Goal: Task Accomplishment & Management: Complete application form

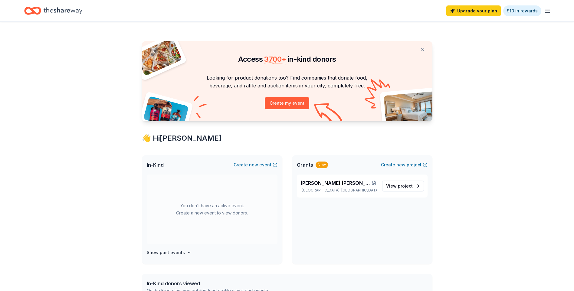
click at [546, 11] on icon "button" at bounding box center [546, 10] width 7 height 7
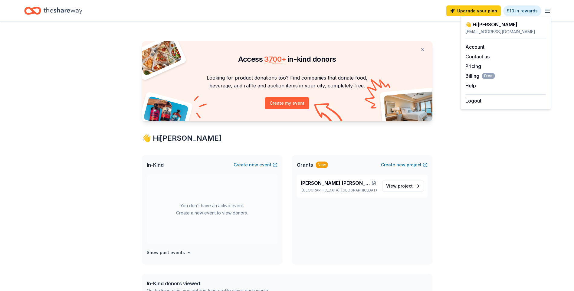
click at [287, 146] on div "Access 3700 + in-kind donors Looking for product donations too? Find companies …" at bounding box center [287, 238] width 310 height 433
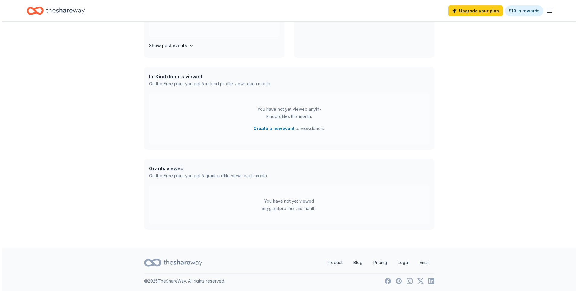
scroll to position [208, 0]
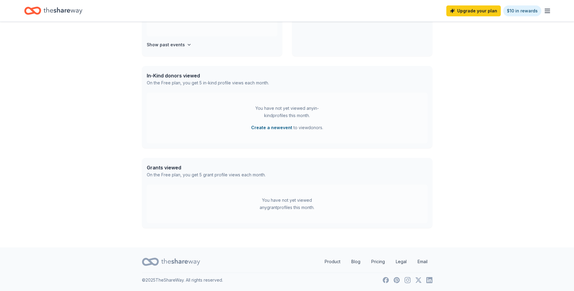
click at [282, 127] on button "Create a new event" at bounding box center [271, 127] width 41 height 7
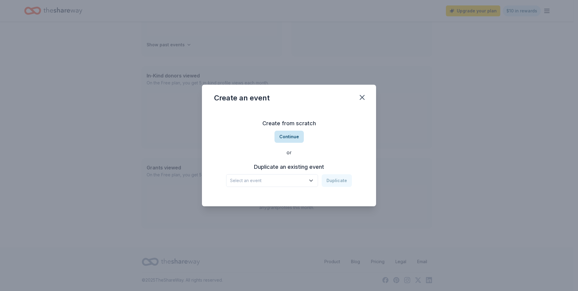
click at [288, 135] on button "Continue" at bounding box center [289, 137] width 29 height 12
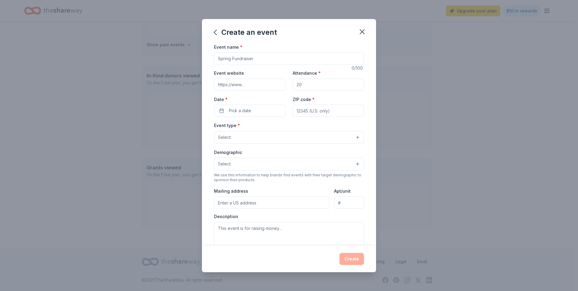
click at [291, 57] on input "Event name *" at bounding box center [289, 58] width 150 height 12
type input "St. [PERSON_NAME] Fundraiser"
drag, startPoint x: 305, startPoint y: 84, endPoint x: 279, endPoint y: 80, distance: 26.3
click at [279, 80] on div "Event website Attendance * Date * Pick a date ZIP code *" at bounding box center [289, 92] width 150 height 47
type input "3"
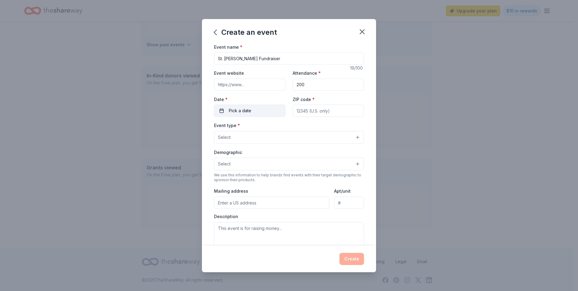
type input "200"
click at [241, 109] on span "Pick a date" at bounding box center [240, 110] width 22 height 7
click at [271, 190] on button "24" at bounding box center [270, 189] width 11 height 11
click at [319, 109] on input "ZIP code *" at bounding box center [328, 111] width 71 height 12
type input "01453"
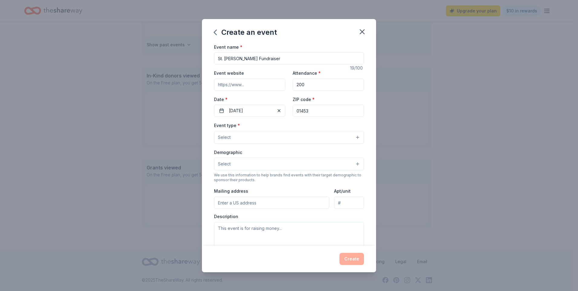
click at [235, 135] on button "Select" at bounding box center [289, 137] width 150 height 13
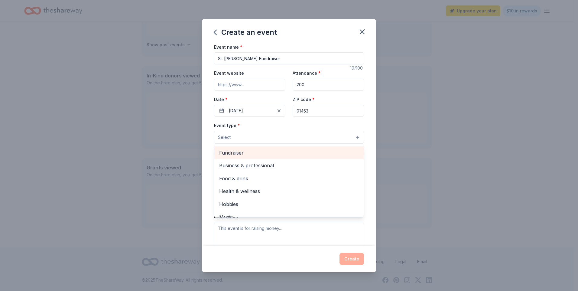
click at [259, 153] on span "Fundraiser" at bounding box center [289, 153] width 140 height 8
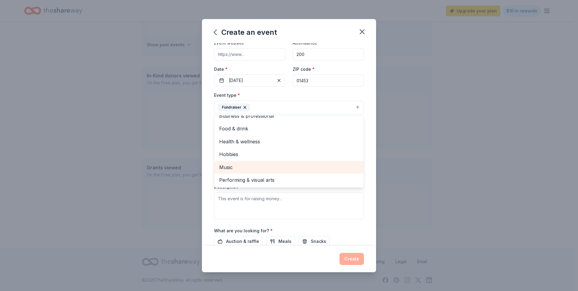
scroll to position [0, 0]
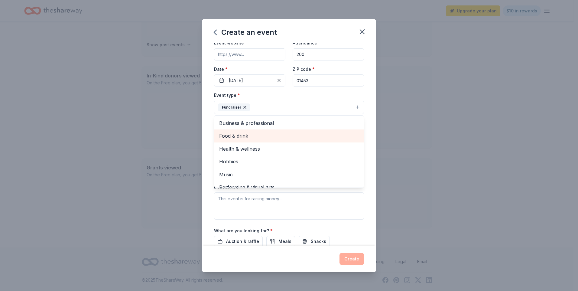
click at [248, 135] on span "Food & drink" at bounding box center [289, 136] width 140 height 8
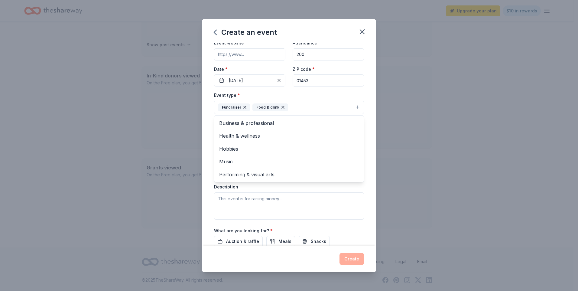
click at [366, 112] on div "Event name * St. Leo Fundraiser 19 /100 Event website Attendance * 200 Date * 1…" at bounding box center [289, 144] width 174 height 202
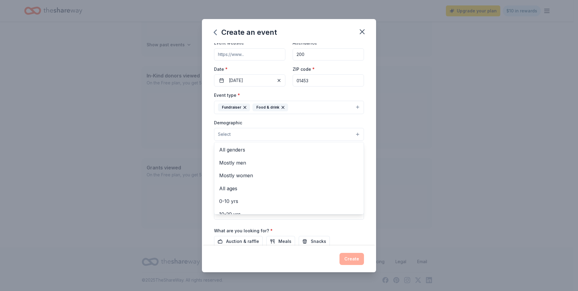
click at [247, 138] on button "Select" at bounding box center [289, 134] width 150 height 13
click at [238, 187] on span "All ages" at bounding box center [289, 188] width 140 height 8
click at [237, 151] on span "All genders" at bounding box center [289, 150] width 140 height 8
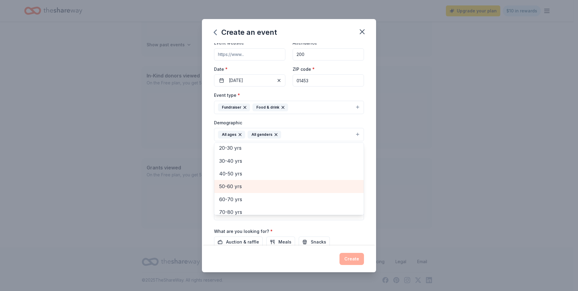
scroll to position [71, 0]
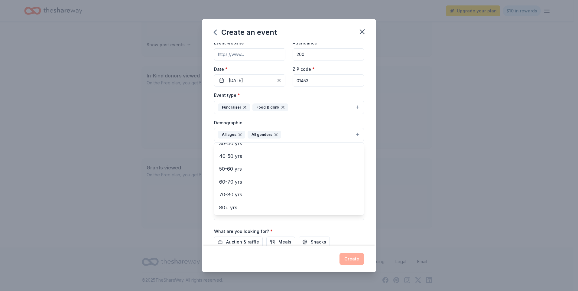
click at [366, 164] on div "Event name * St. Leo Fundraiser 19 /100 Event website Attendance * 200 Date * 1…" at bounding box center [289, 144] width 174 height 202
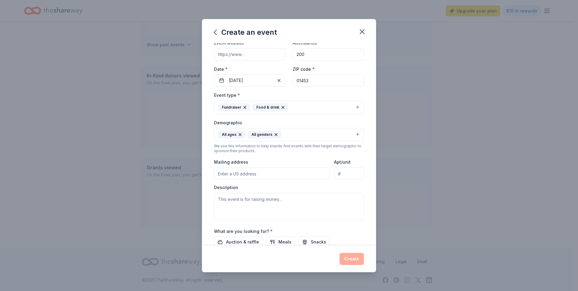
click at [283, 172] on input "Mailing address" at bounding box center [271, 174] width 115 height 12
type input "99 Holland Woods Road"
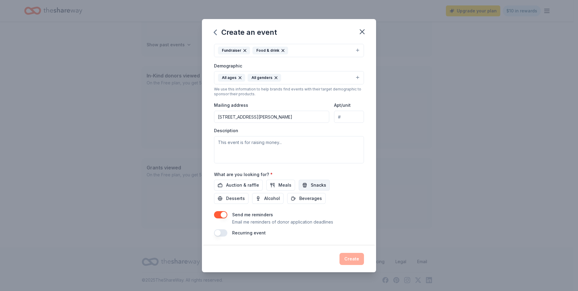
scroll to position [88, 0]
click at [248, 145] on textarea at bounding box center [289, 148] width 150 height 27
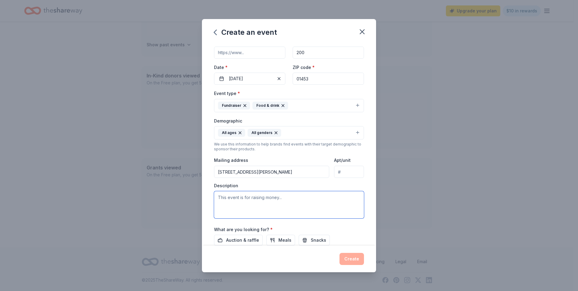
scroll to position [27, 0]
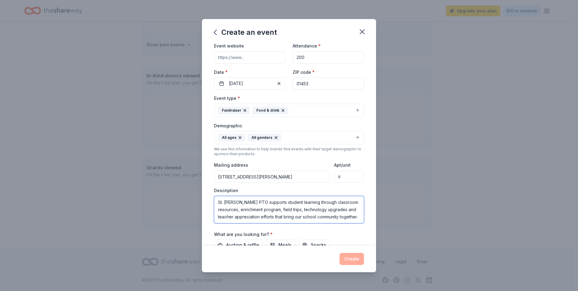
drag, startPoint x: 343, startPoint y: 217, endPoint x: 334, endPoint y: 206, distance: 14.8
click at [334, 206] on textarea "St. Leo PTO supports student learning through classroom resources, enrichment p…" at bounding box center [289, 209] width 150 height 27
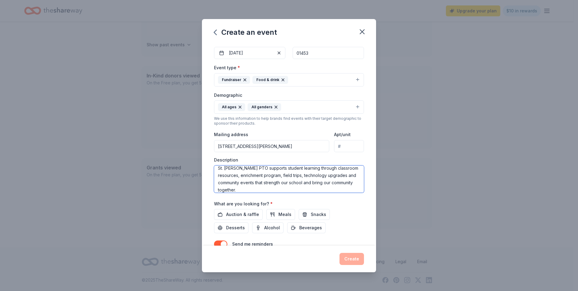
scroll to position [0, 0]
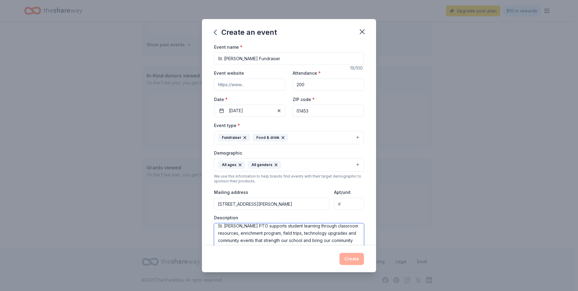
type textarea "St. Leo PTO supports student learning through classroom resources, enrichment p…"
click at [358, 107] on input "01453" at bounding box center [328, 111] width 71 height 12
click at [362, 102] on div "Event name * St. Leo Fundraiser 19 /100 Event website Attendance * 200 Date * 1…" at bounding box center [289, 144] width 174 height 202
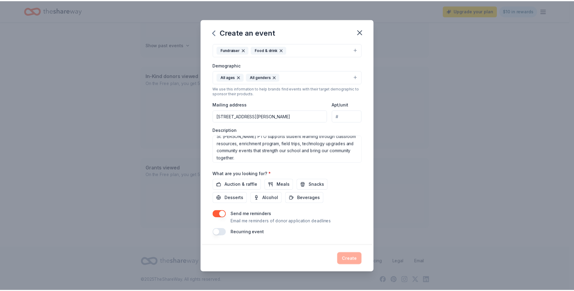
scroll to position [7, 0]
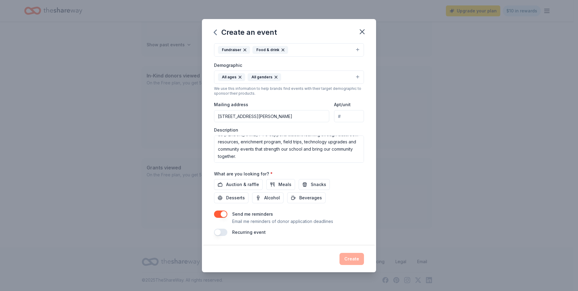
drag, startPoint x: 241, startPoint y: 233, endPoint x: 241, endPoint y: 227, distance: 5.7
click at [241, 233] on label "Recurring event" at bounding box center [249, 231] width 34 height 5
click at [219, 213] on button "button" at bounding box center [220, 213] width 13 height 7
click at [238, 232] on label "Recurring event" at bounding box center [249, 231] width 34 height 5
drag, startPoint x: 347, startPoint y: 256, endPoint x: 292, endPoint y: 190, distance: 85.9
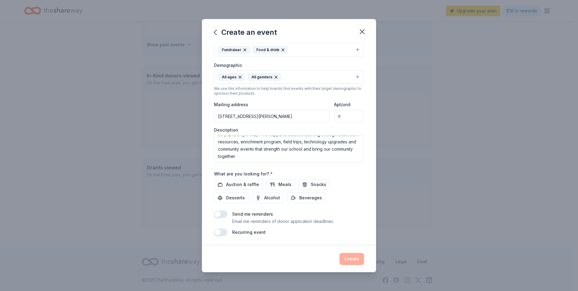
click at [346, 255] on div "Create" at bounding box center [289, 259] width 150 height 12
drag, startPoint x: 245, startPoint y: 185, endPoint x: 251, endPoint y: 186, distance: 6.4
click at [245, 185] on span "Auction & raffle" at bounding box center [242, 184] width 33 height 7
click at [280, 187] on span "Meals" at bounding box center [284, 184] width 13 height 7
click at [315, 186] on span "Snacks" at bounding box center [318, 184] width 15 height 7
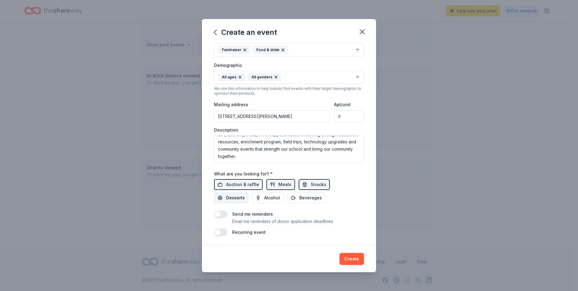
click at [242, 199] on span "Desserts" at bounding box center [235, 197] width 19 height 7
click at [296, 197] on button "Beverages" at bounding box center [306, 197] width 38 height 11
drag, startPoint x: 353, startPoint y: 258, endPoint x: 344, endPoint y: 200, distance: 57.8
click at [344, 200] on div "Create an event Event name * St. Leo Fundraiser 19 /100 Event website Attendanc…" at bounding box center [289, 145] width 174 height 253
click at [220, 216] on button "button" at bounding box center [220, 213] width 13 height 7
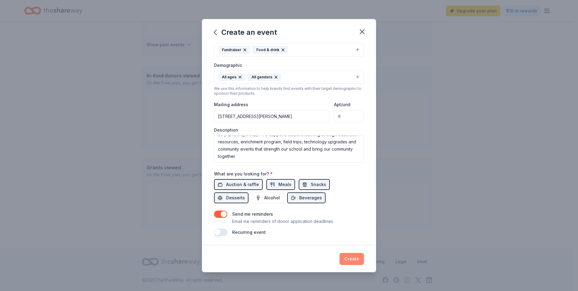
click at [362, 259] on button "Create" at bounding box center [352, 259] width 24 height 12
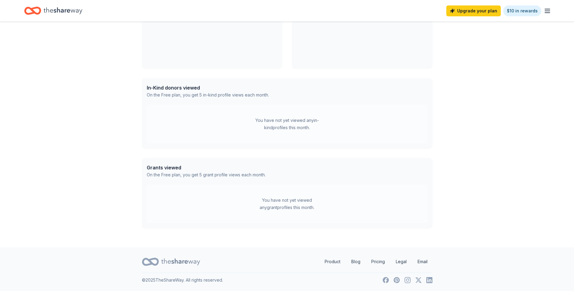
scroll to position [161, 0]
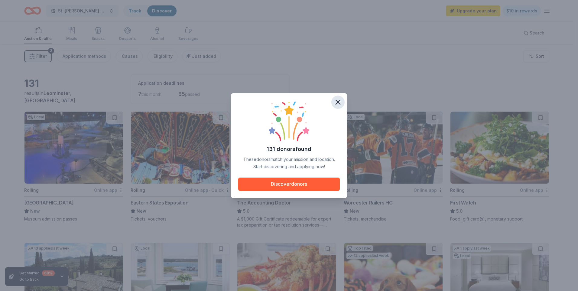
click at [337, 101] on icon "button" at bounding box center [338, 102] width 4 height 4
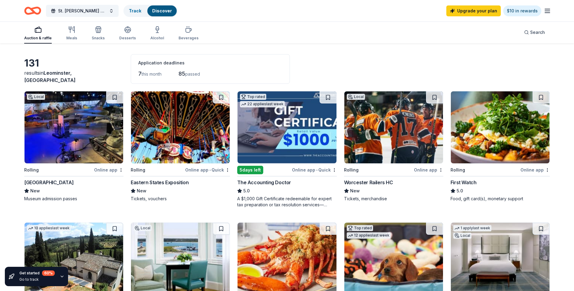
scroll to position [30, 0]
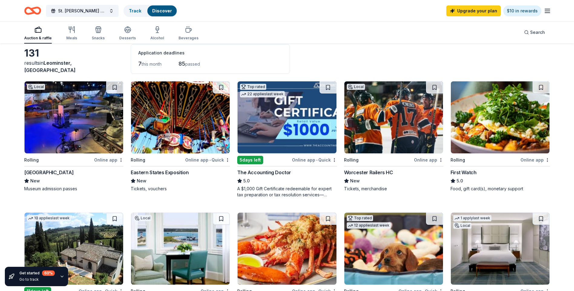
click at [413, 131] on img at bounding box center [393, 117] width 99 height 72
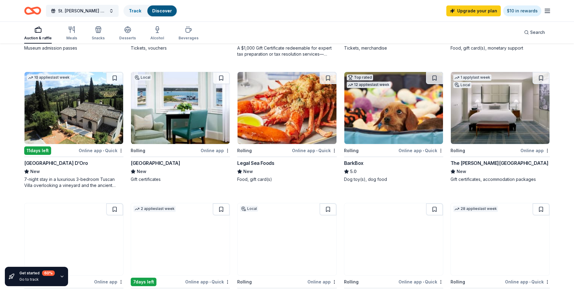
scroll to position [181, 0]
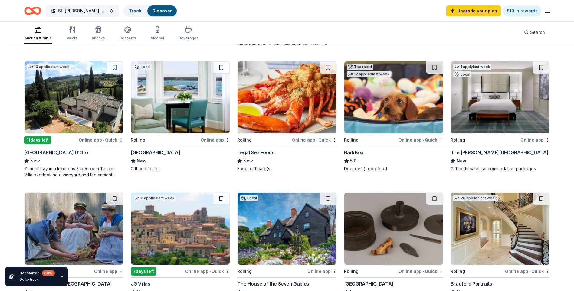
click at [426, 108] on img at bounding box center [393, 97] width 99 height 72
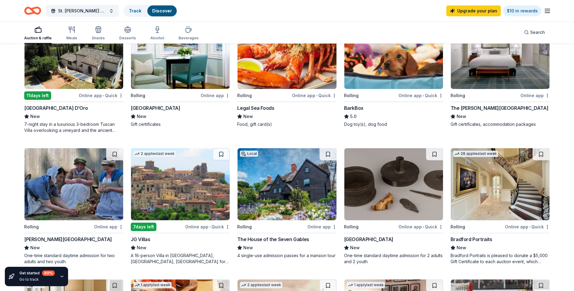
scroll to position [242, 0]
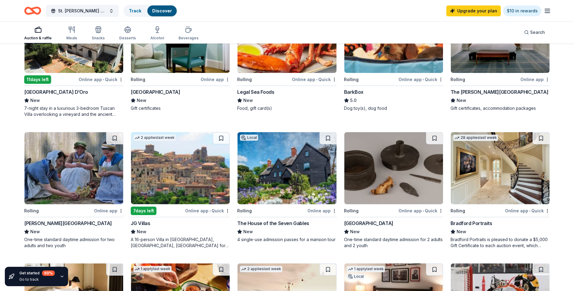
click at [407, 169] on img at bounding box center [393, 168] width 99 height 72
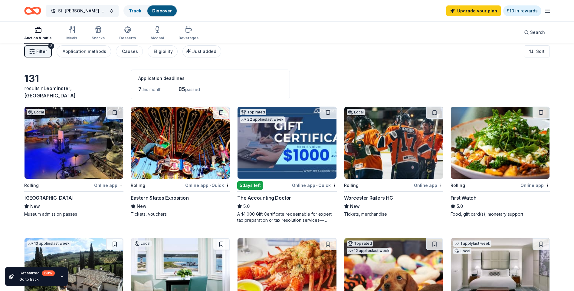
scroll to position [0, 0]
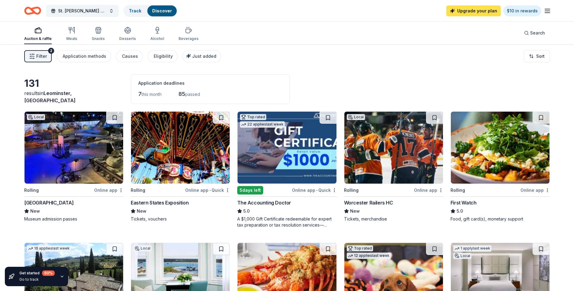
click at [480, 8] on link "Upgrade your plan" at bounding box center [473, 10] width 54 height 11
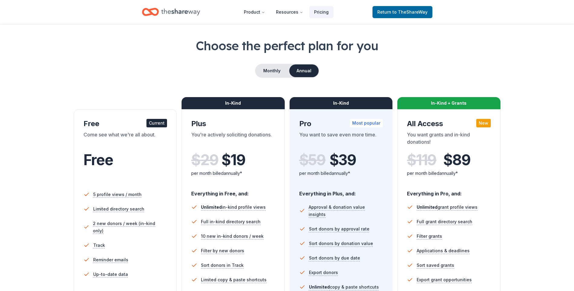
scroll to position [60, 0]
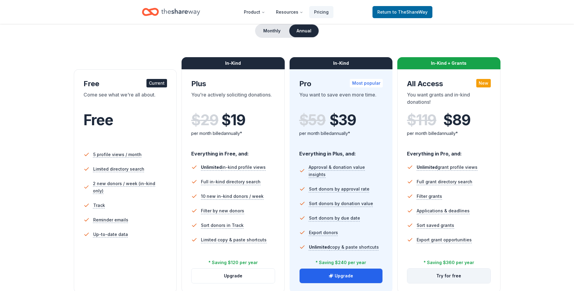
click at [448, 276] on button "Try for free" at bounding box center [448, 275] width 83 height 15
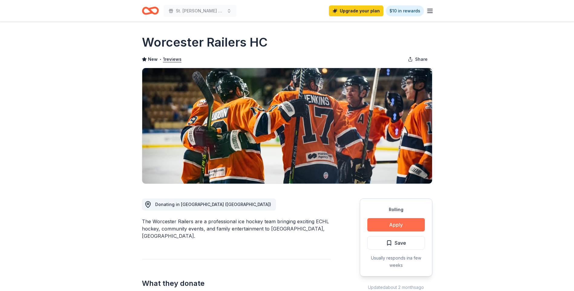
click at [401, 226] on button "Apply" at bounding box center [395, 224] width 57 height 13
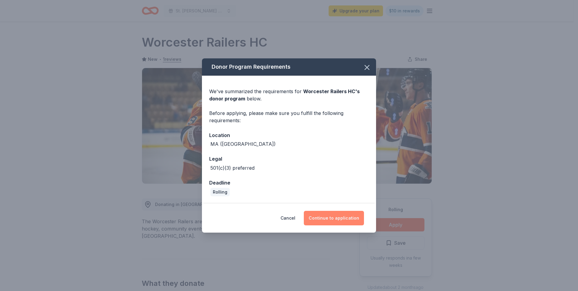
click at [322, 216] on button "Continue to application" at bounding box center [334, 218] width 60 height 15
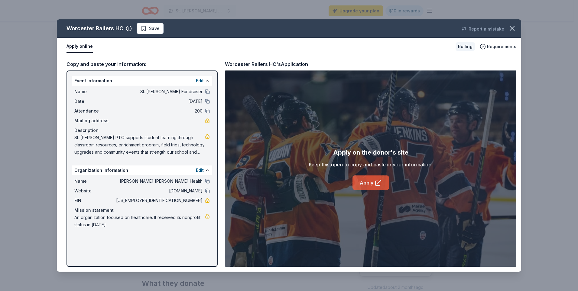
click at [358, 181] on link "Apply" at bounding box center [371, 182] width 37 height 15
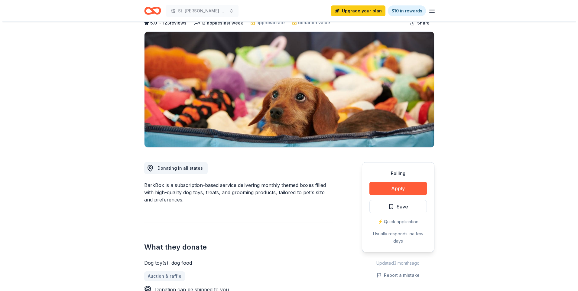
scroll to position [60, 0]
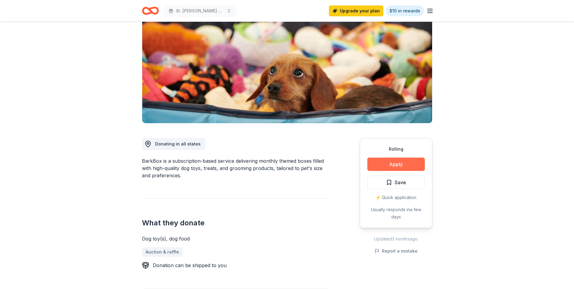
click at [380, 167] on button "Apply" at bounding box center [395, 164] width 57 height 13
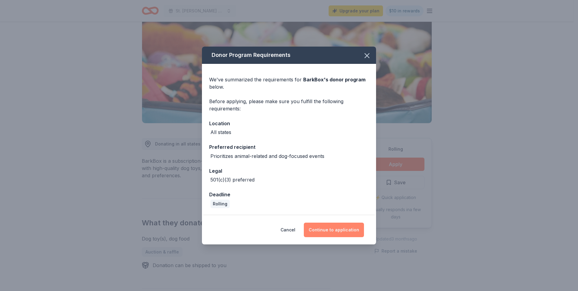
click at [344, 231] on button "Continue to application" at bounding box center [334, 230] width 60 height 15
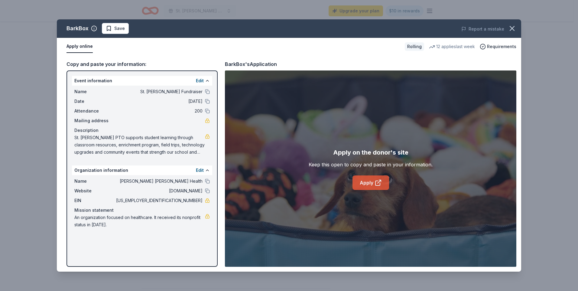
click at [363, 181] on link "Apply" at bounding box center [371, 182] width 37 height 15
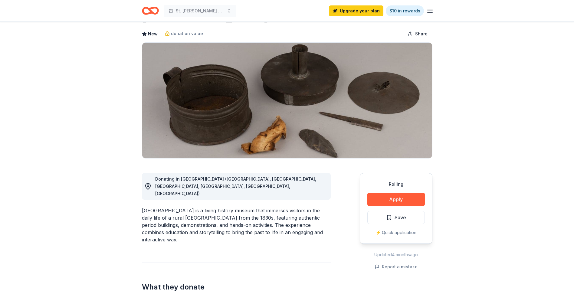
scroll to position [60, 0]
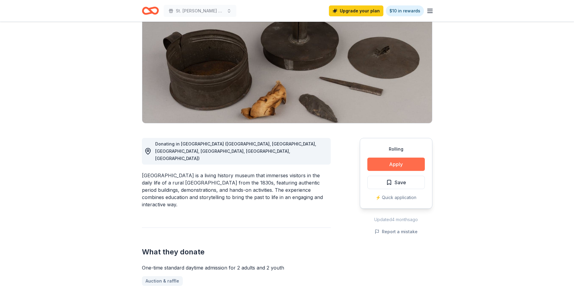
click at [407, 164] on button "Apply" at bounding box center [395, 164] width 57 height 13
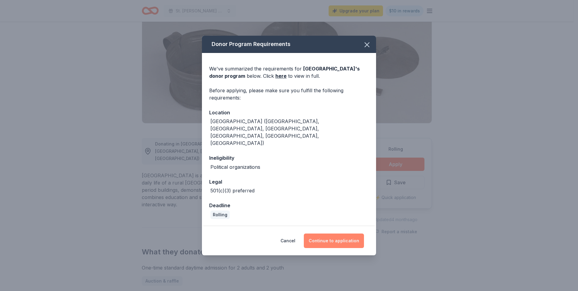
click at [333, 233] on button "Continue to application" at bounding box center [334, 240] width 60 height 15
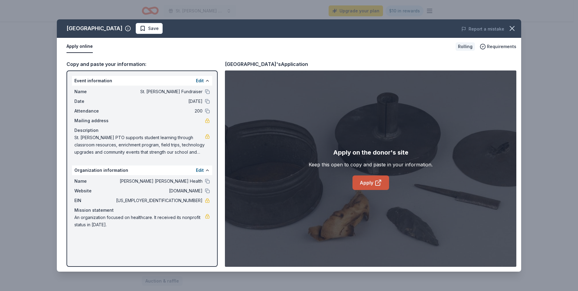
click at [359, 182] on link "Apply" at bounding box center [371, 182] width 37 height 15
click at [511, 29] on icon "button" at bounding box center [512, 28] width 8 height 8
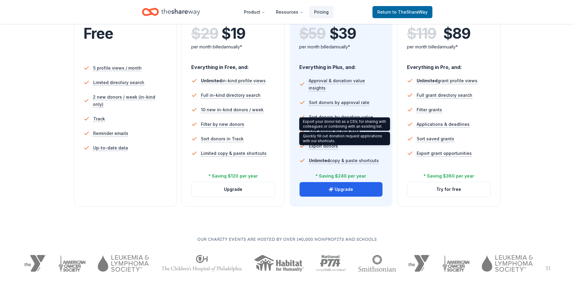
scroll to position [150, 0]
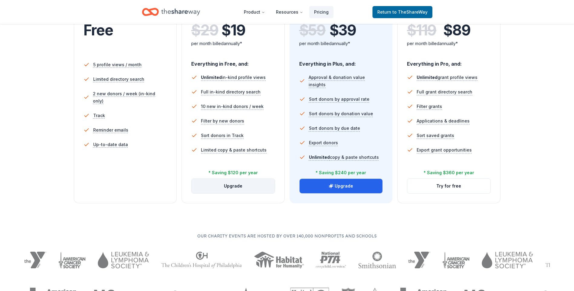
click at [230, 184] on button "Upgrade" at bounding box center [232, 186] width 83 height 15
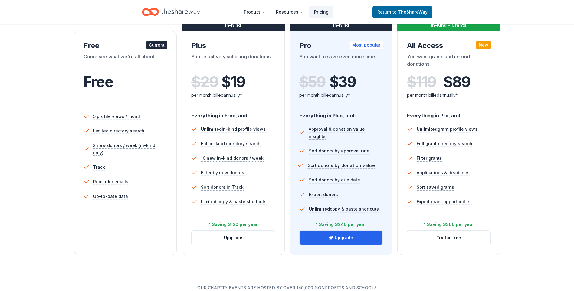
scroll to position [90, 0]
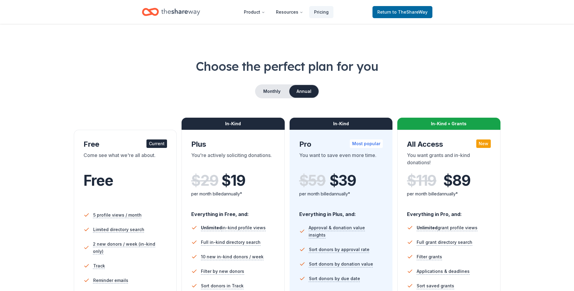
scroll to position [161, 0]
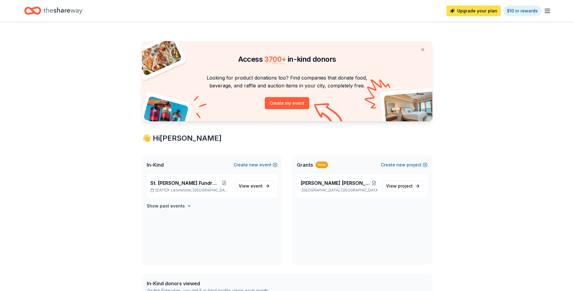
click at [469, 11] on link "Upgrade your plan" at bounding box center [473, 10] width 54 height 11
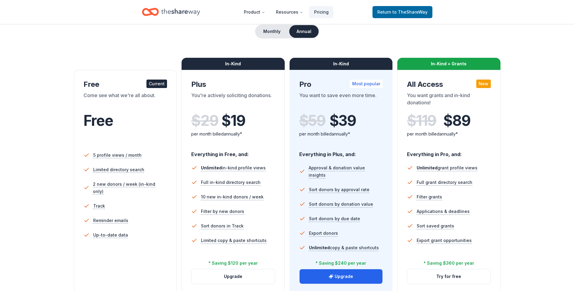
scroll to position [60, 0]
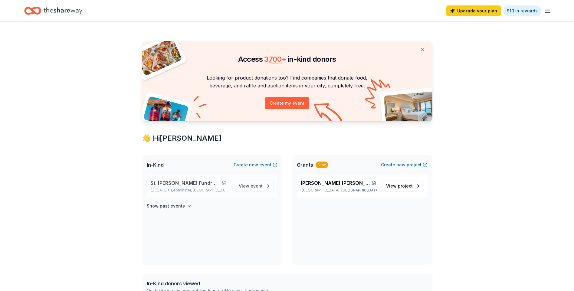
click at [206, 185] on p "St. Leo Fundraiser" at bounding box center [190, 182] width 80 height 7
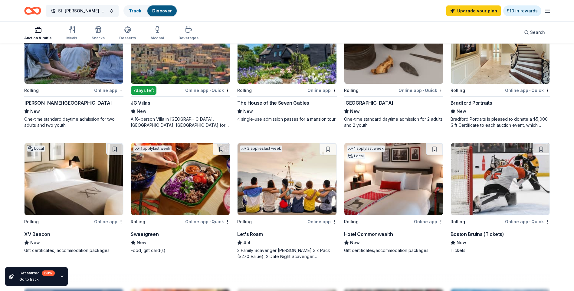
scroll to position [406, 0]
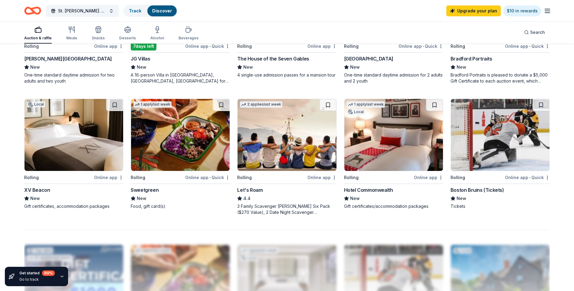
click at [194, 150] on img at bounding box center [180, 135] width 99 height 72
click at [478, 136] on img at bounding box center [500, 135] width 99 height 72
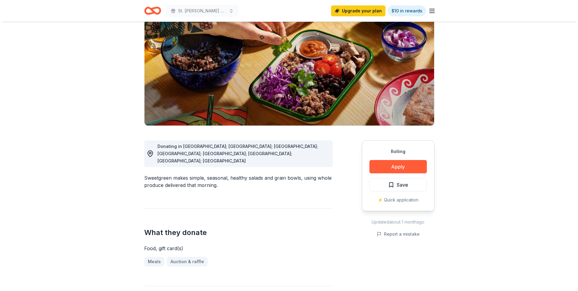
scroll to position [60, 0]
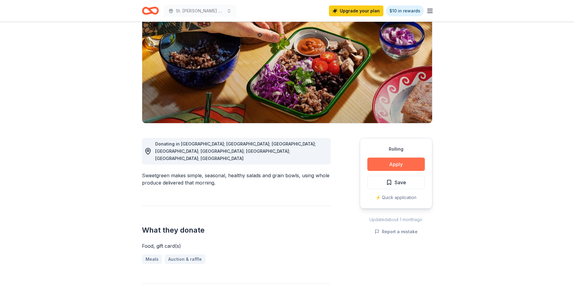
click at [390, 168] on button "Apply" at bounding box center [395, 164] width 57 height 13
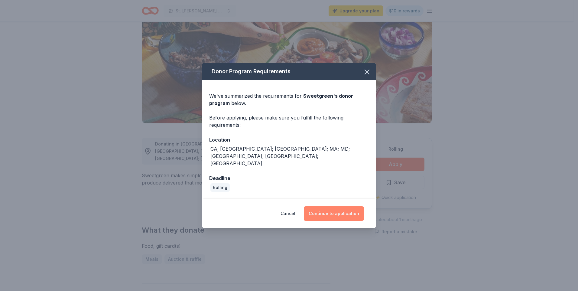
click at [324, 208] on button "Continue to application" at bounding box center [334, 213] width 60 height 15
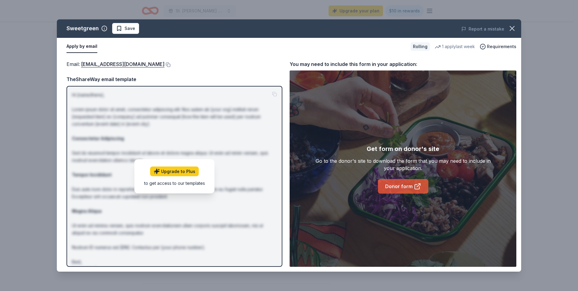
click at [393, 186] on link "Donor form" at bounding box center [403, 186] width 50 height 15
click at [392, 190] on link "Donor form" at bounding box center [403, 186] width 50 height 15
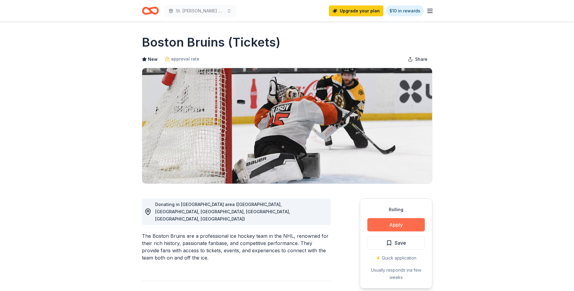
click at [391, 227] on button "Apply" at bounding box center [395, 224] width 57 height 13
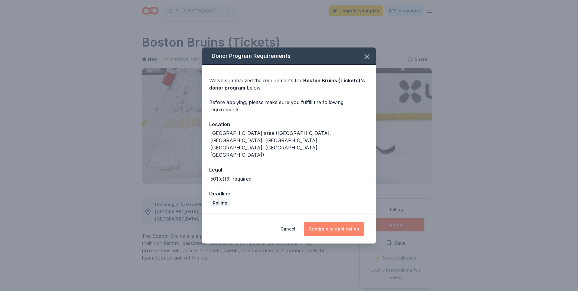
click at [331, 222] on button "Continue to application" at bounding box center [334, 229] width 60 height 15
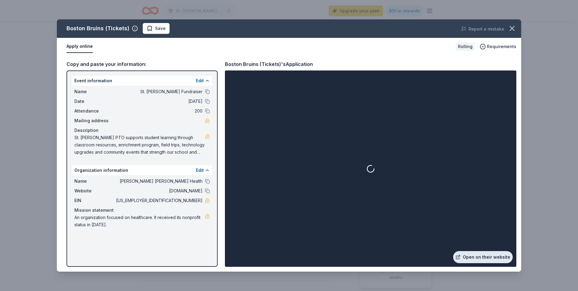
click at [484, 255] on link "Open on their website" at bounding box center [483, 257] width 60 height 12
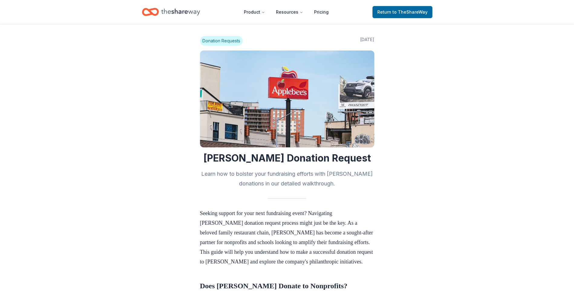
click at [283, 105] on img at bounding box center [287, 98] width 174 height 97
click at [397, 11] on span "to TheShareWay" at bounding box center [409, 11] width 35 height 5
click at [399, 21] on header "Product Resources Pricing Return to TheShareWay" at bounding box center [287, 12] width 574 height 24
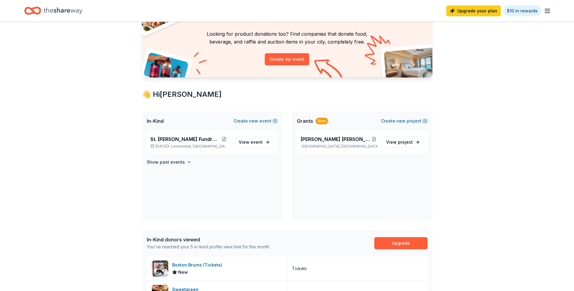
scroll to position [54, 0]
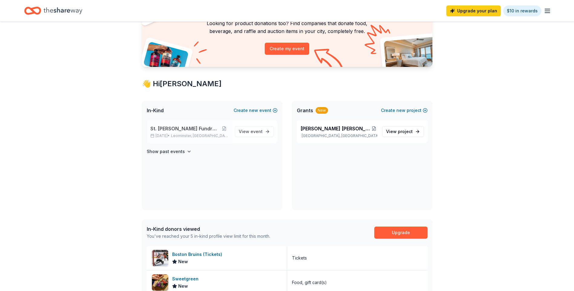
click at [168, 131] on span "St. [PERSON_NAME] Fundraiser" at bounding box center [184, 128] width 68 height 7
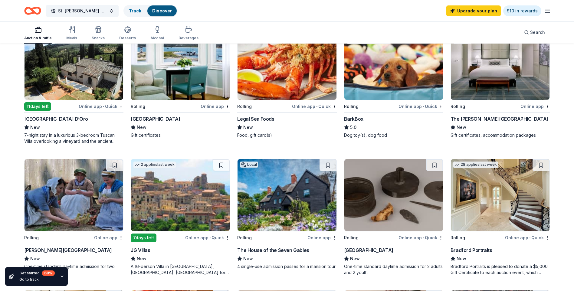
scroll to position [212, 0]
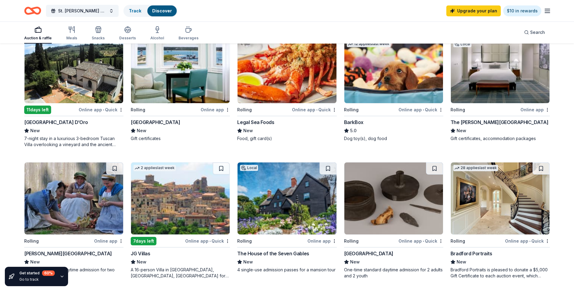
click at [492, 90] on img at bounding box center [500, 67] width 99 height 72
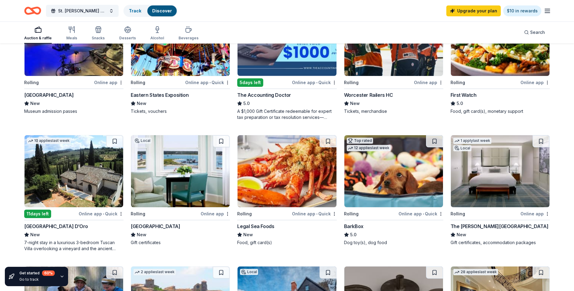
scroll to position [91, 0]
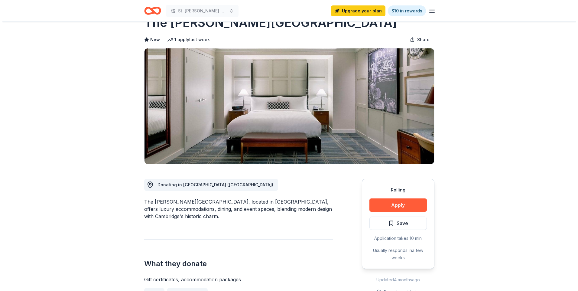
scroll to position [30, 0]
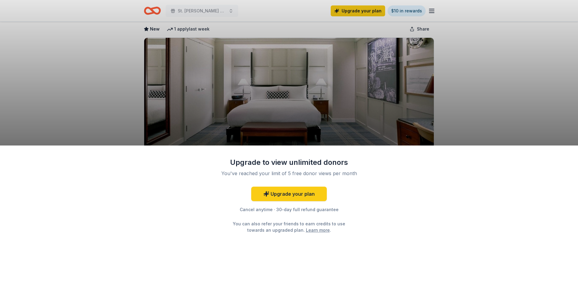
click at [406, 125] on div "Upgrade to view unlimited donors You've reached your limit of 5 free donor view…" at bounding box center [289, 145] width 578 height 291
click at [351, 127] on div "Upgrade to view unlimited donors You've reached your limit of 5 free donor view…" at bounding box center [289, 145] width 578 height 291
